Goal: Transaction & Acquisition: Obtain resource

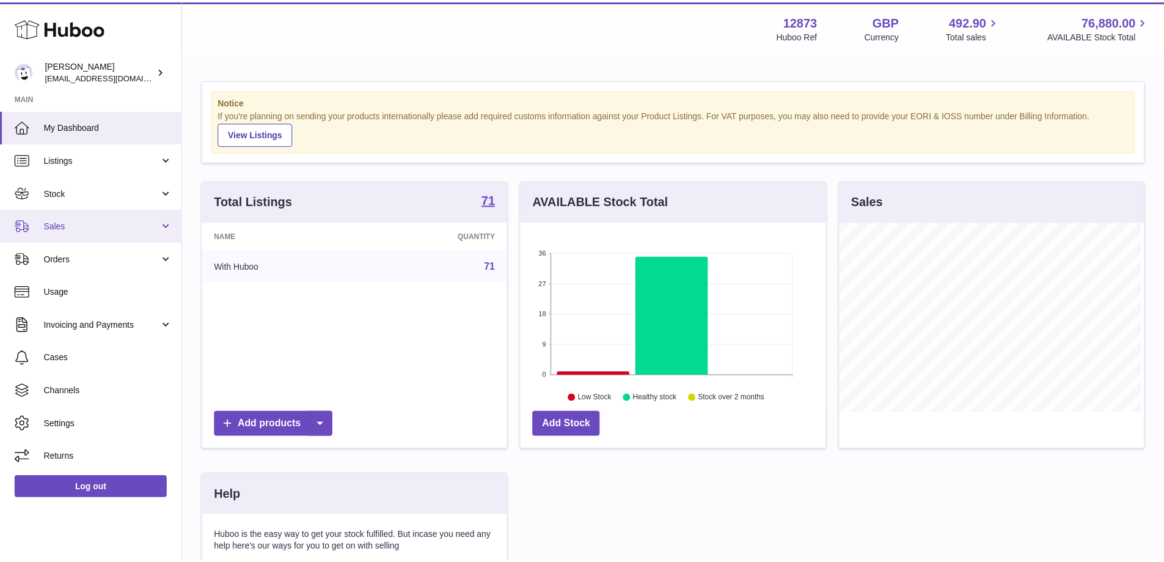
scroll to position [191, 308]
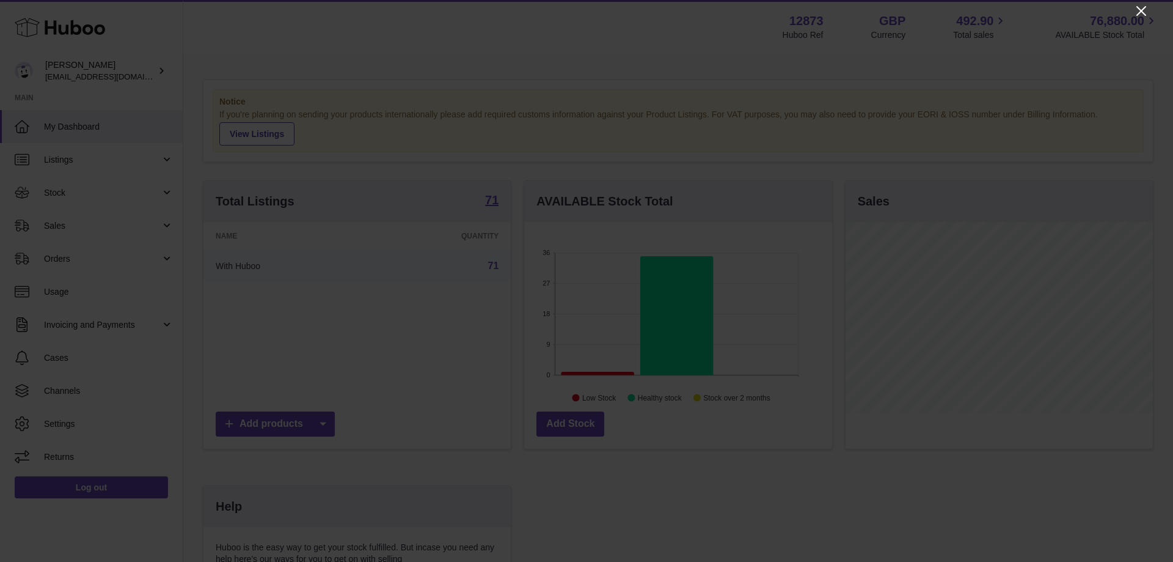
click at [1143, 7] on icon "Close" at bounding box center [1141, 11] width 15 height 15
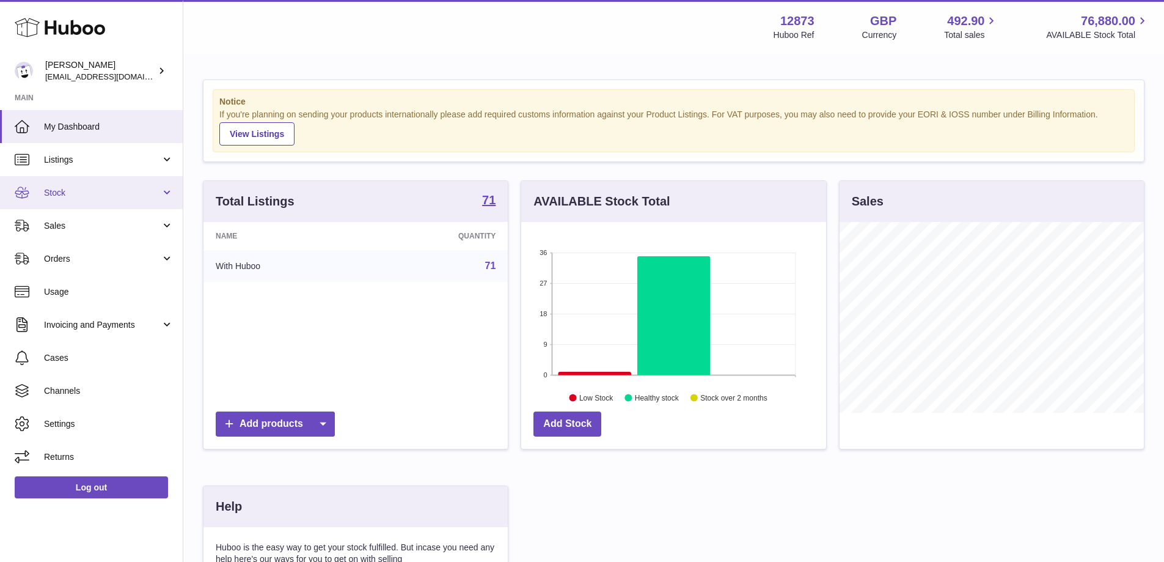
click at [62, 192] on span "Stock" at bounding box center [102, 193] width 117 height 12
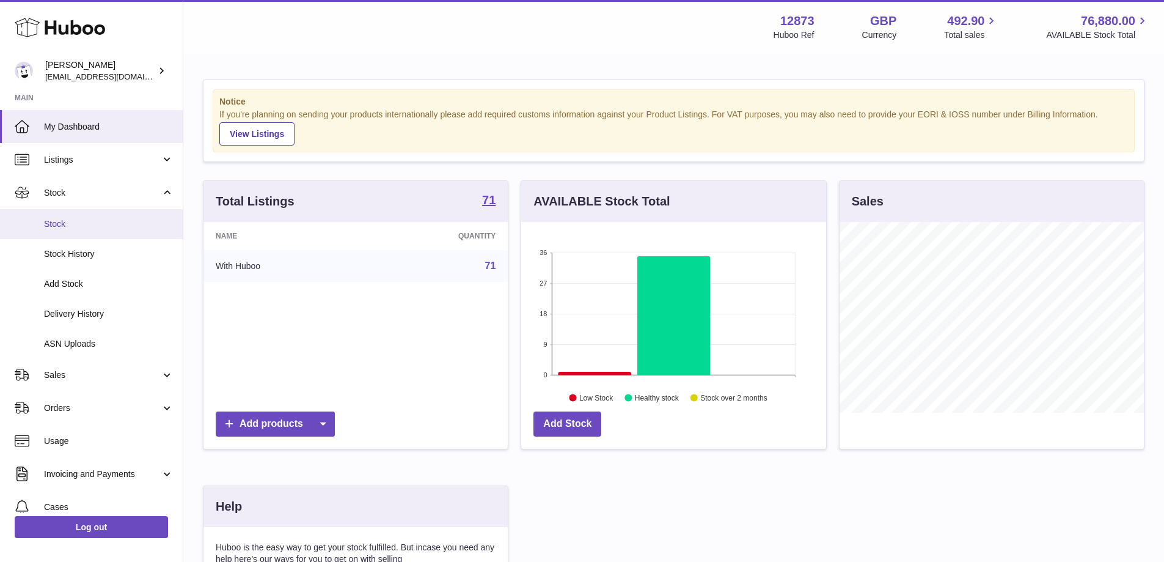
click at [69, 224] on span "Stock" at bounding box center [109, 224] width 130 height 12
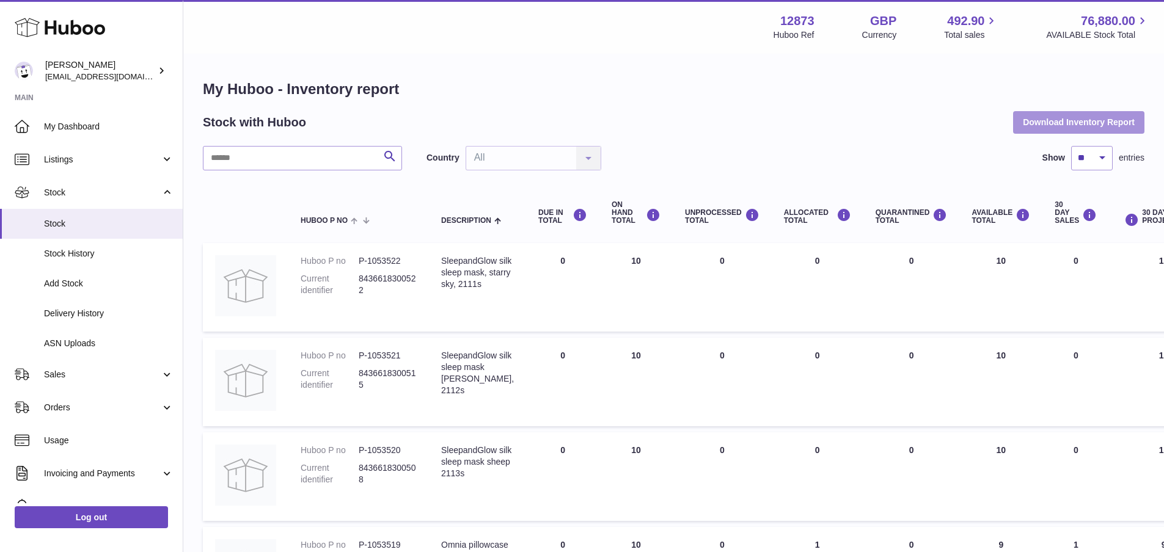
click at [1084, 119] on button "Download Inventory Report" at bounding box center [1078, 122] width 131 height 22
